Goal: Check status: Check status

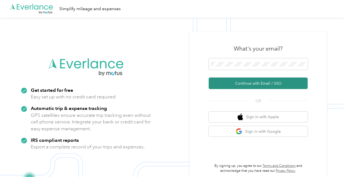
click at [237, 88] on button "Continue with Email / SSO" at bounding box center [258, 84] width 99 height 12
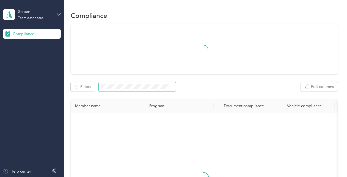
click at [156, 84] on span at bounding box center [137, 87] width 77 height 10
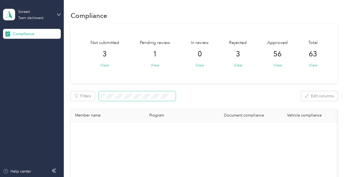
click at [145, 88] on div "Not submitted 3 View Pending review 1 View In review 0 View Rejected 3 View App…" at bounding box center [204, 143] width 267 height 239
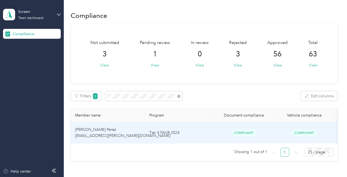
click at [207, 140] on td "Tier 4 FAVR 2024" at bounding box center [179, 132] width 69 height 21
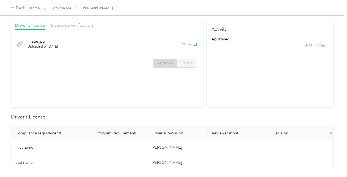
scroll to position [53, 0]
click at [68, 23] on span "Insurance verification" at bounding box center [72, 24] width 42 height 5
click at [185, 44] on button "View" at bounding box center [190, 44] width 14 height 6
